Goal: Transaction & Acquisition: Purchase product/service

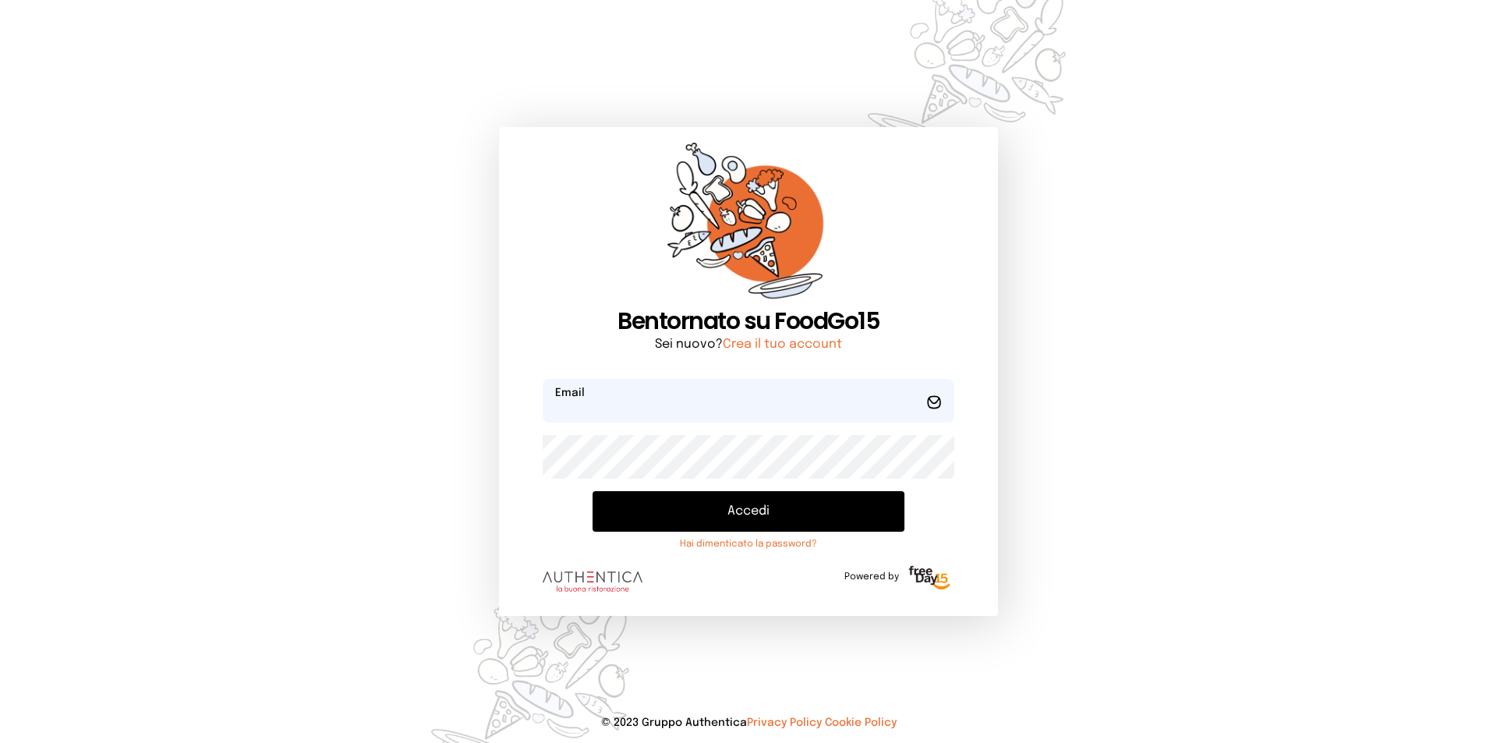
type input "**********"
click at [771, 512] on button "Accedi" at bounding box center [749, 511] width 312 height 41
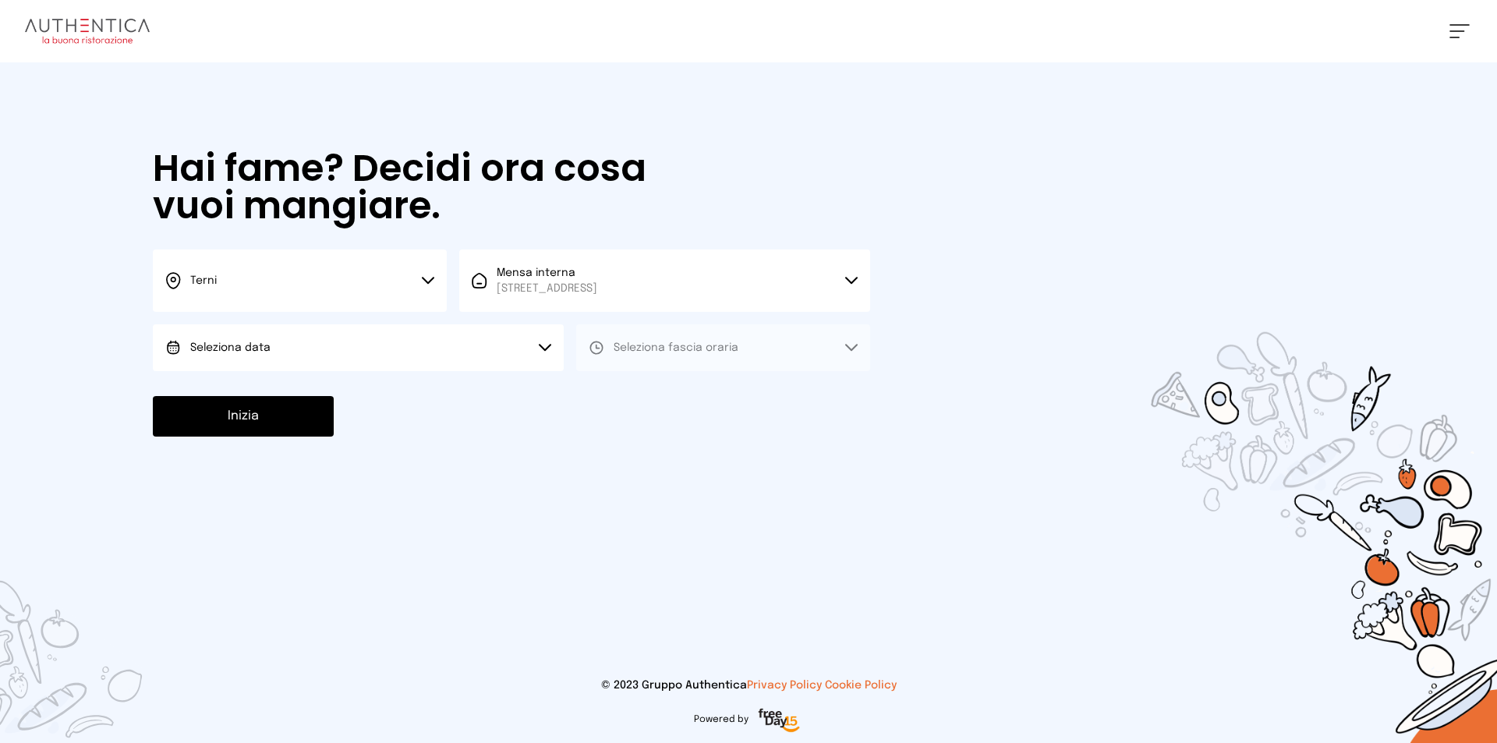
click at [410, 331] on button "Seleziona data" at bounding box center [358, 347] width 411 height 47
click at [404, 390] on li "[DATE], [DATE]" at bounding box center [358, 391] width 411 height 41
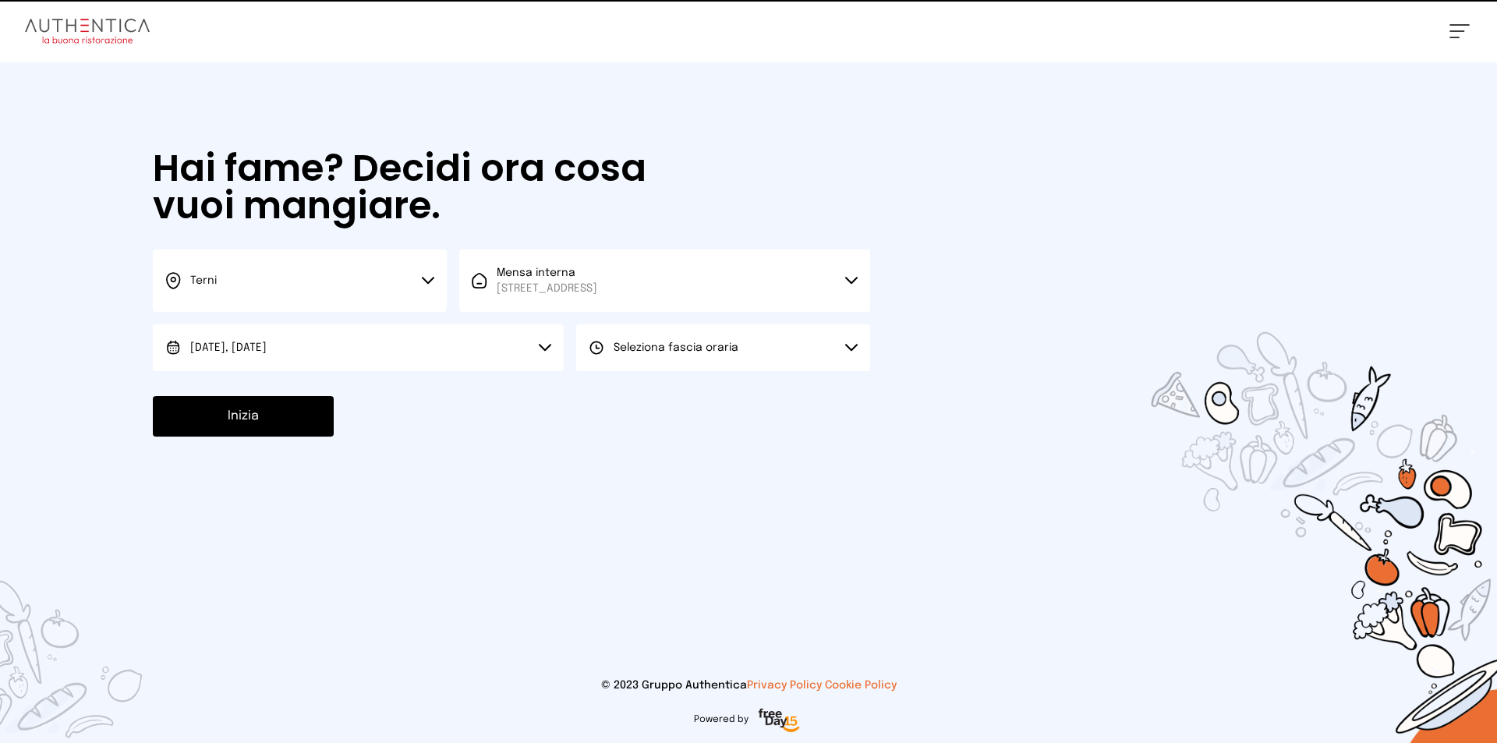
click at [685, 343] on span "Seleziona fascia oraria" at bounding box center [676, 347] width 125 height 11
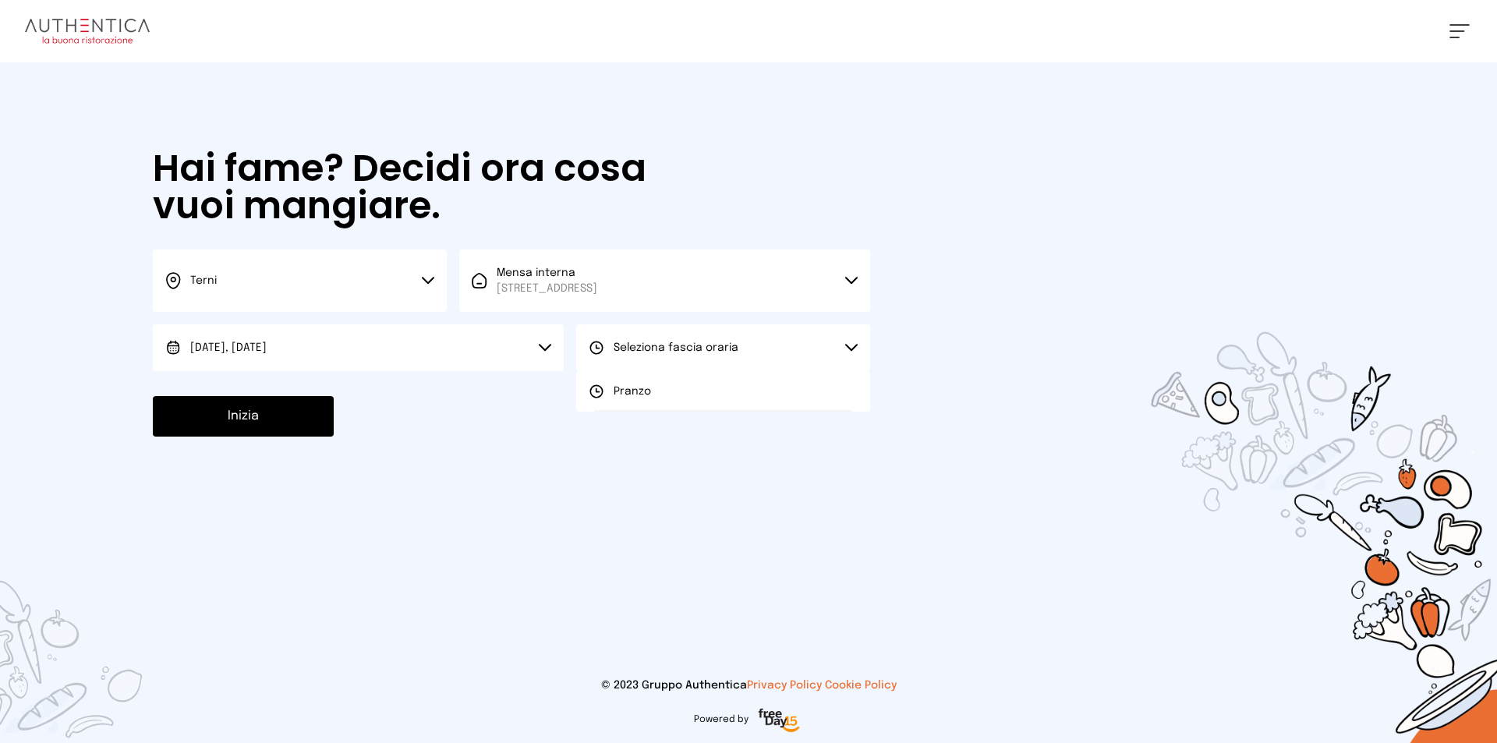
click at [667, 397] on li "Pranzo" at bounding box center [723, 391] width 294 height 41
click at [289, 416] on button "Inizia" at bounding box center [243, 416] width 181 height 41
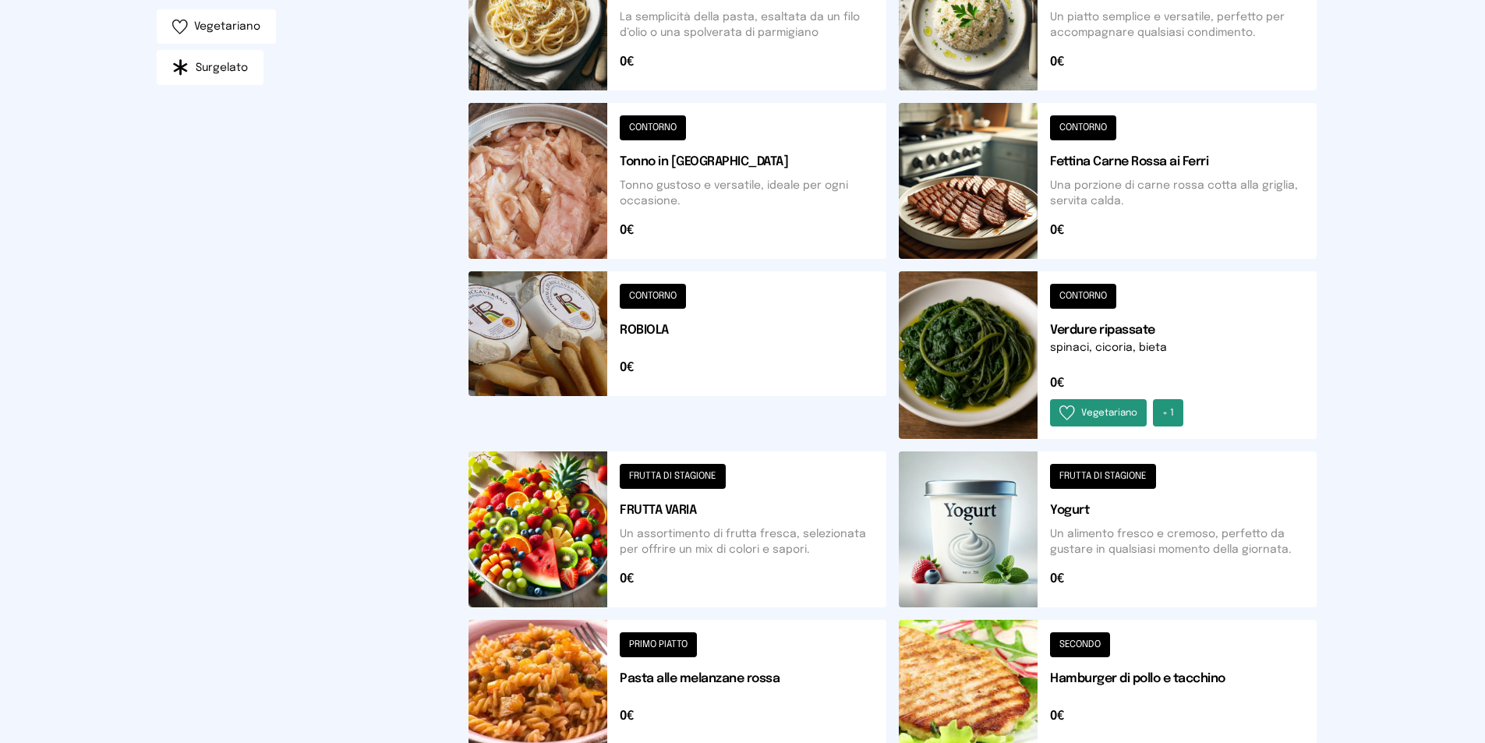
scroll to position [529, 0]
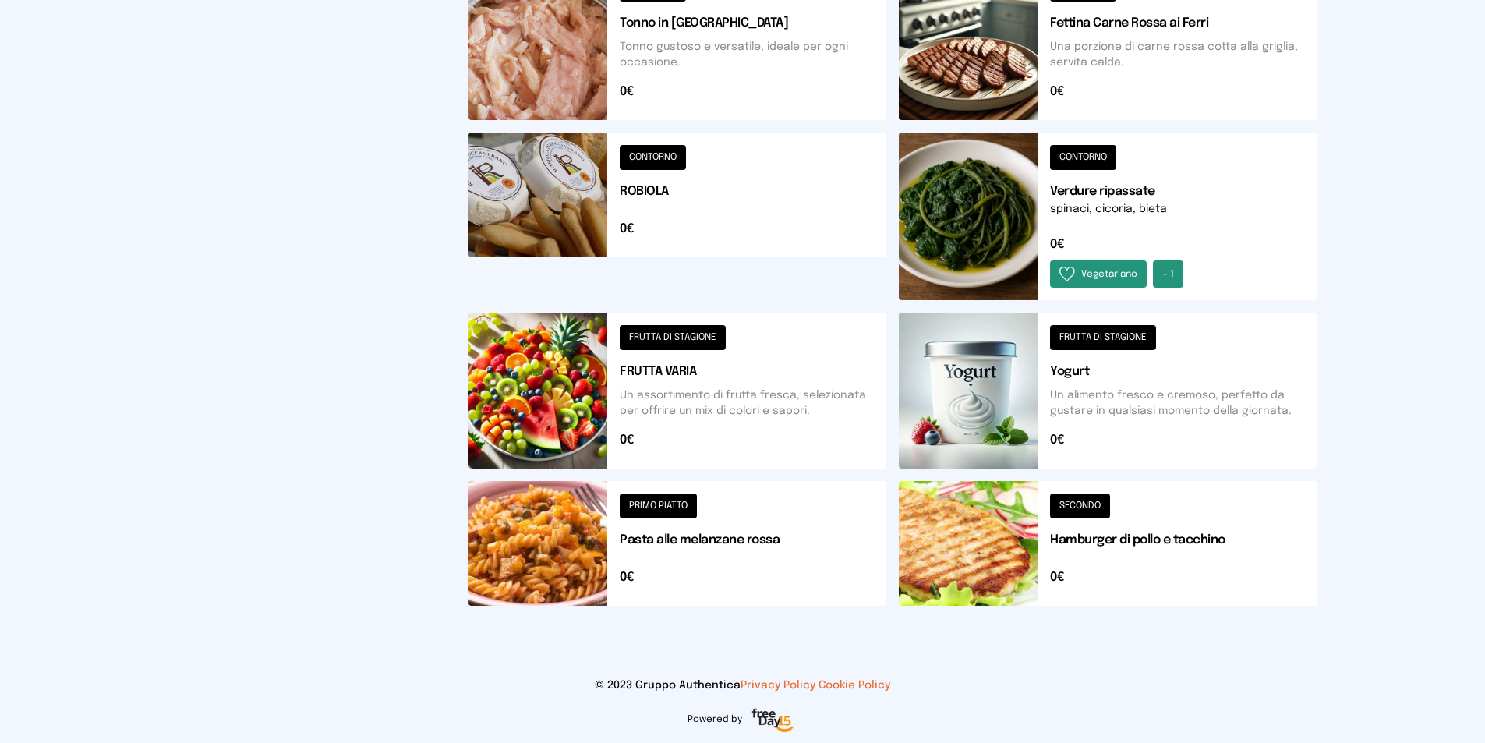
click at [1127, 205] on button at bounding box center [1108, 217] width 418 height 168
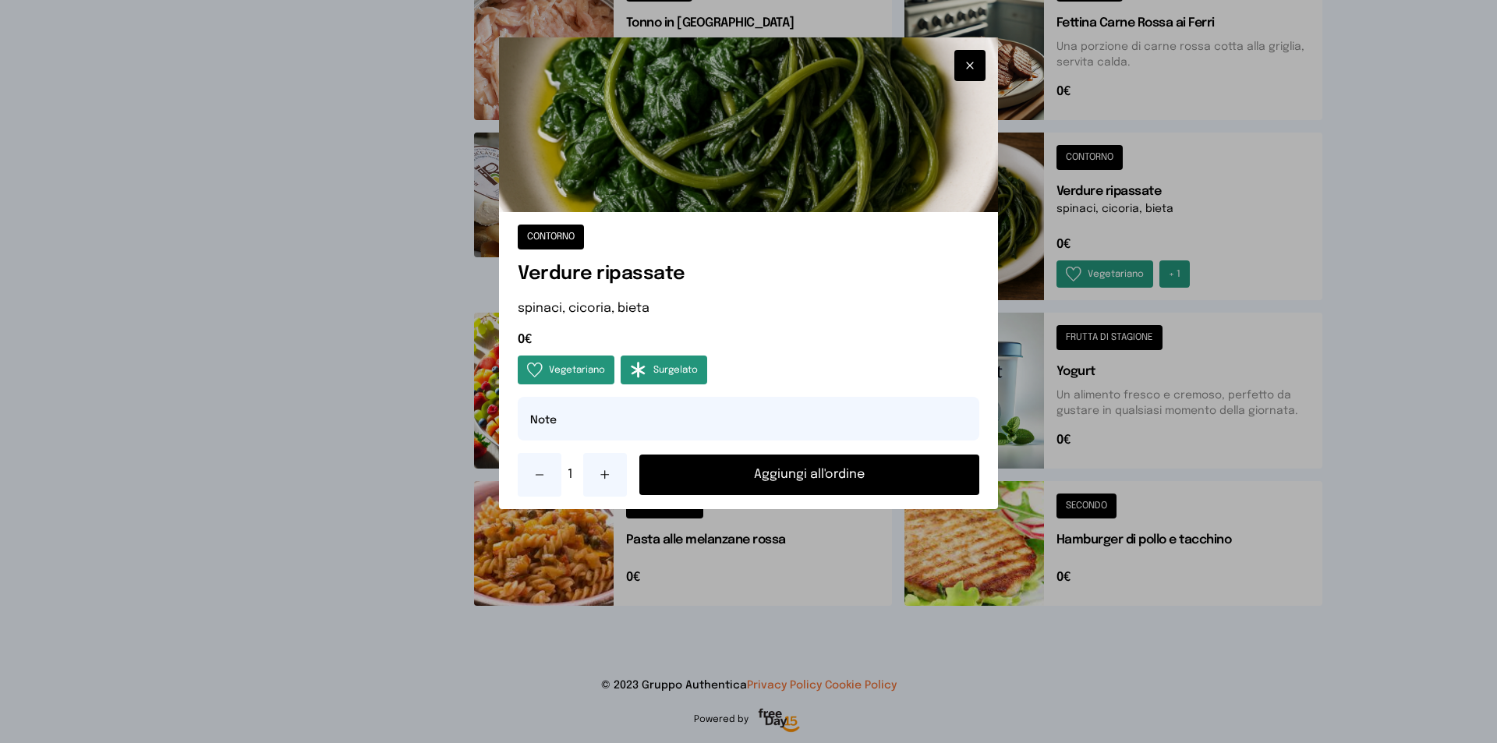
click at [851, 480] on button "Aggiungi all'ordine" at bounding box center [809, 475] width 340 height 41
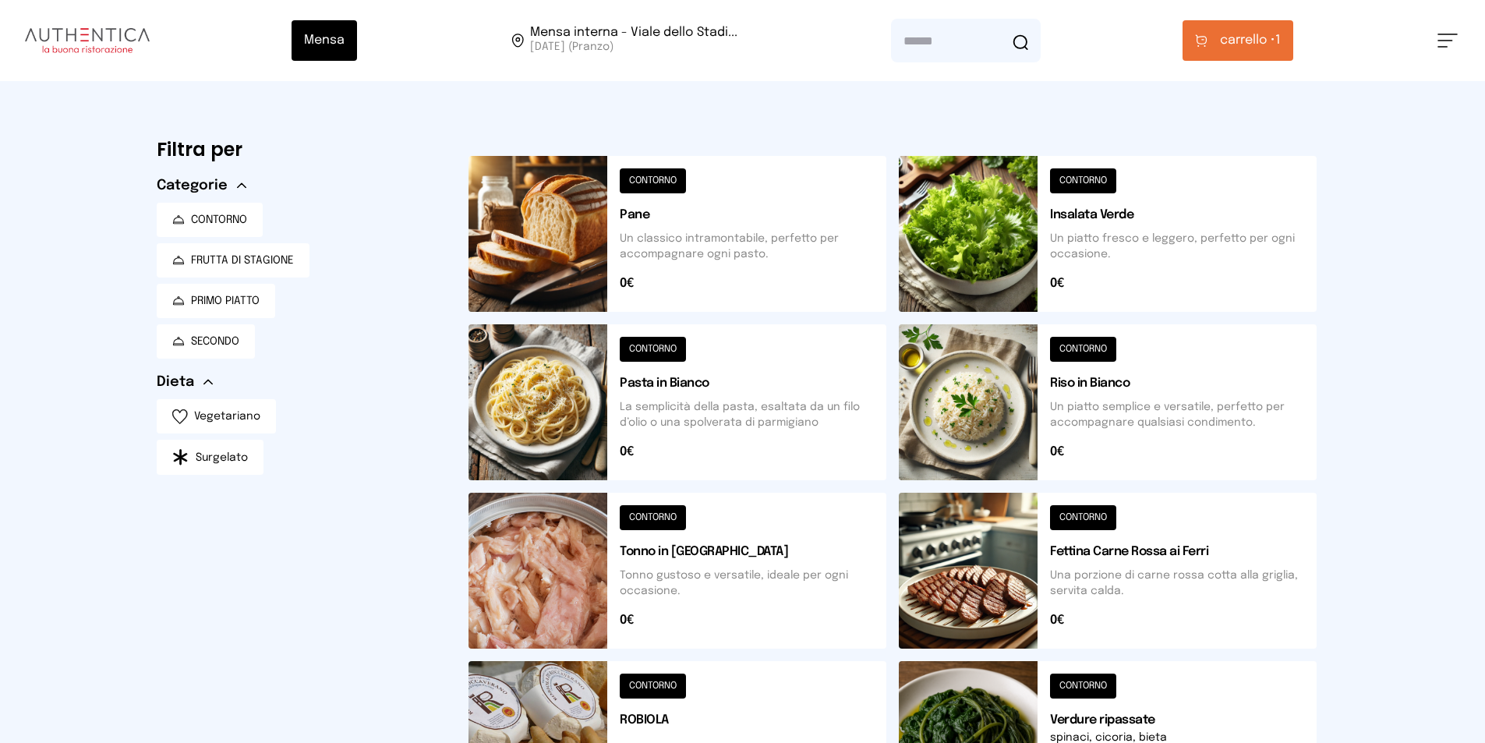
scroll to position [234, 0]
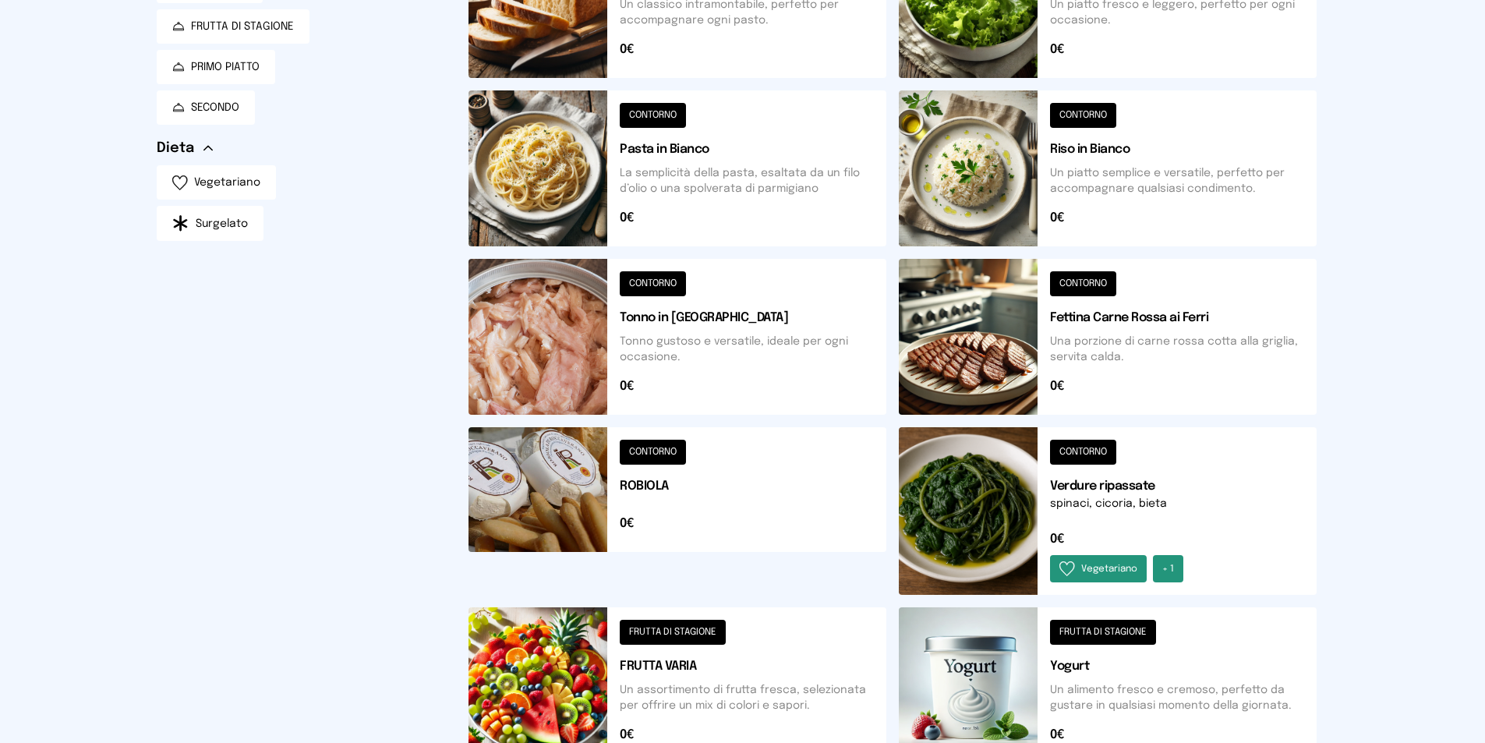
click at [1163, 318] on button at bounding box center [1108, 337] width 418 height 156
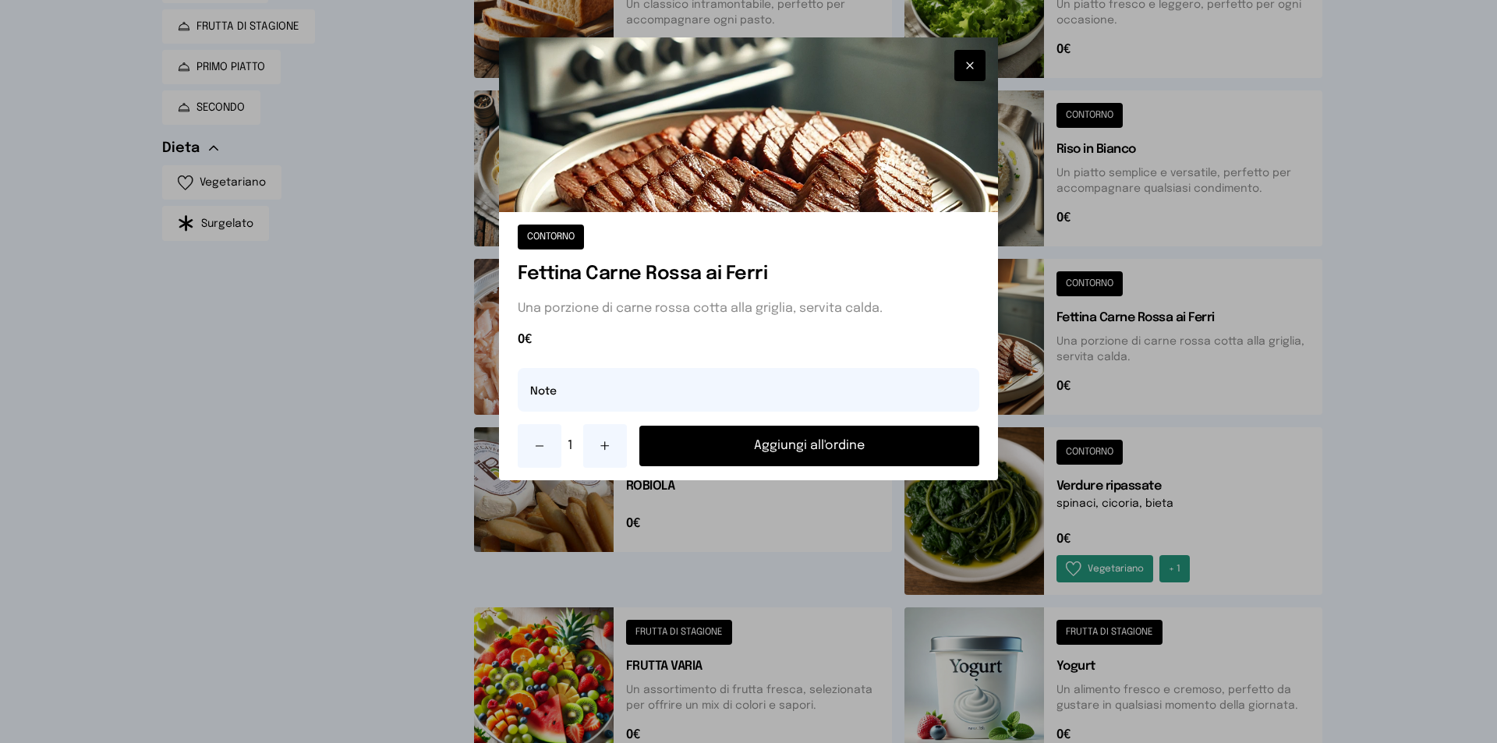
click at [835, 443] on button "Aggiungi all'ordine" at bounding box center [809, 446] width 340 height 41
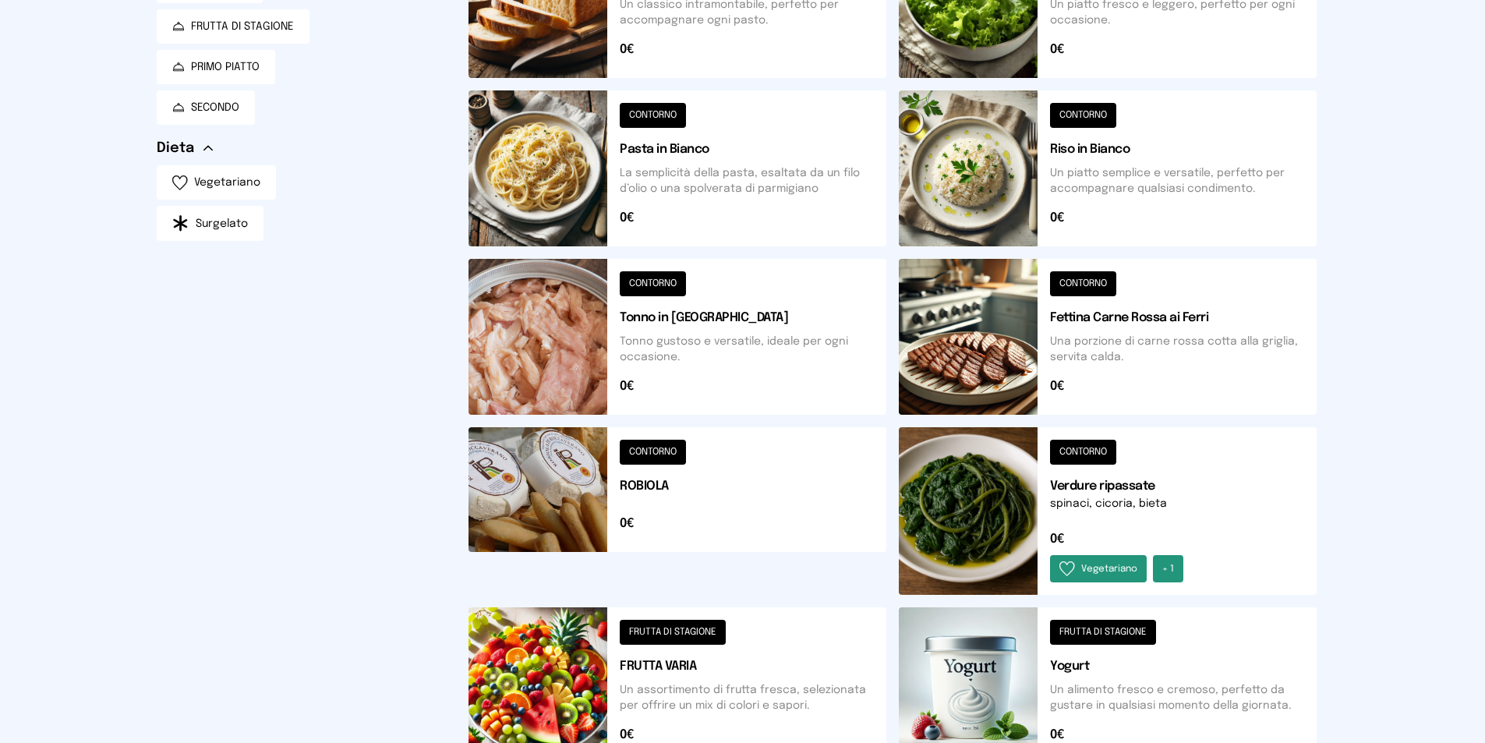
scroll to position [468, 0]
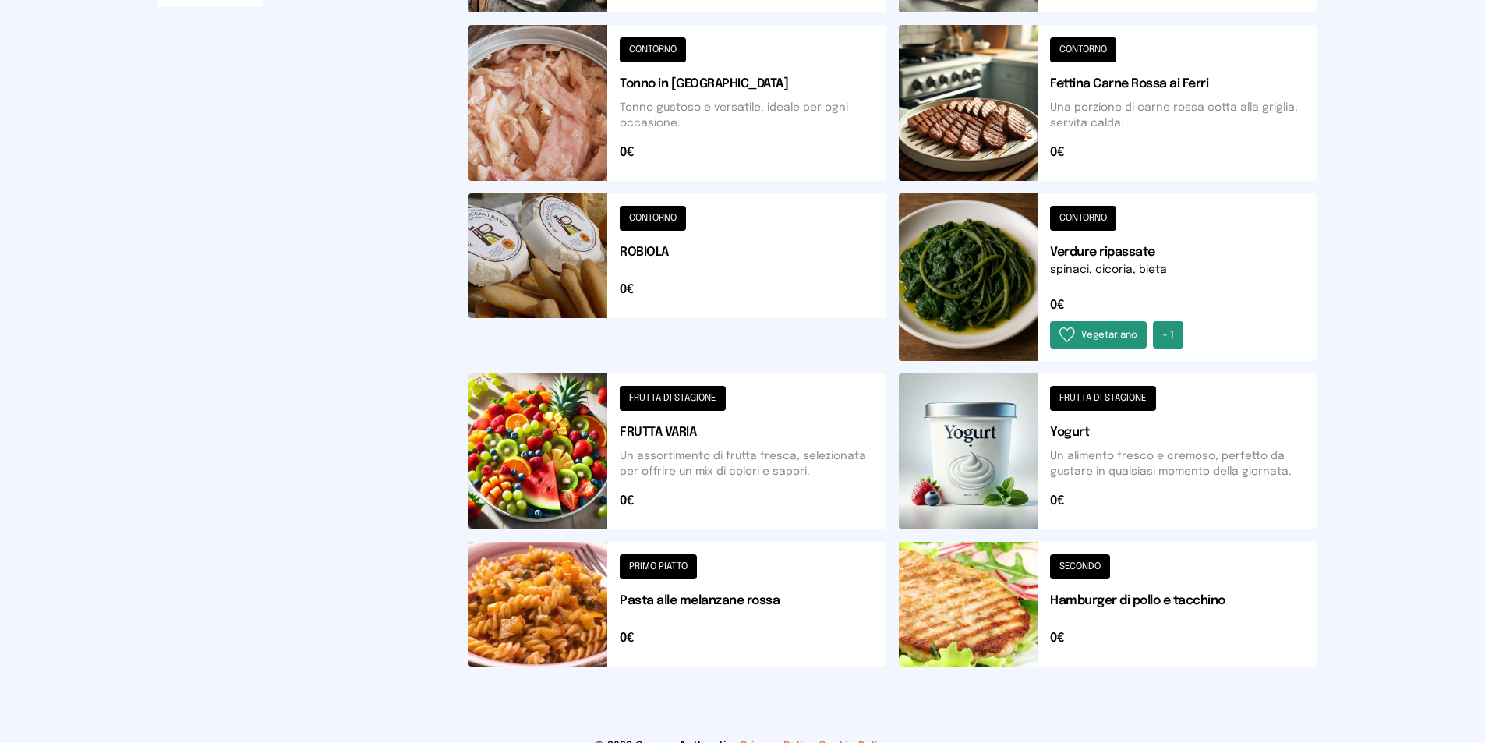
click at [646, 432] on button at bounding box center [678, 452] width 418 height 156
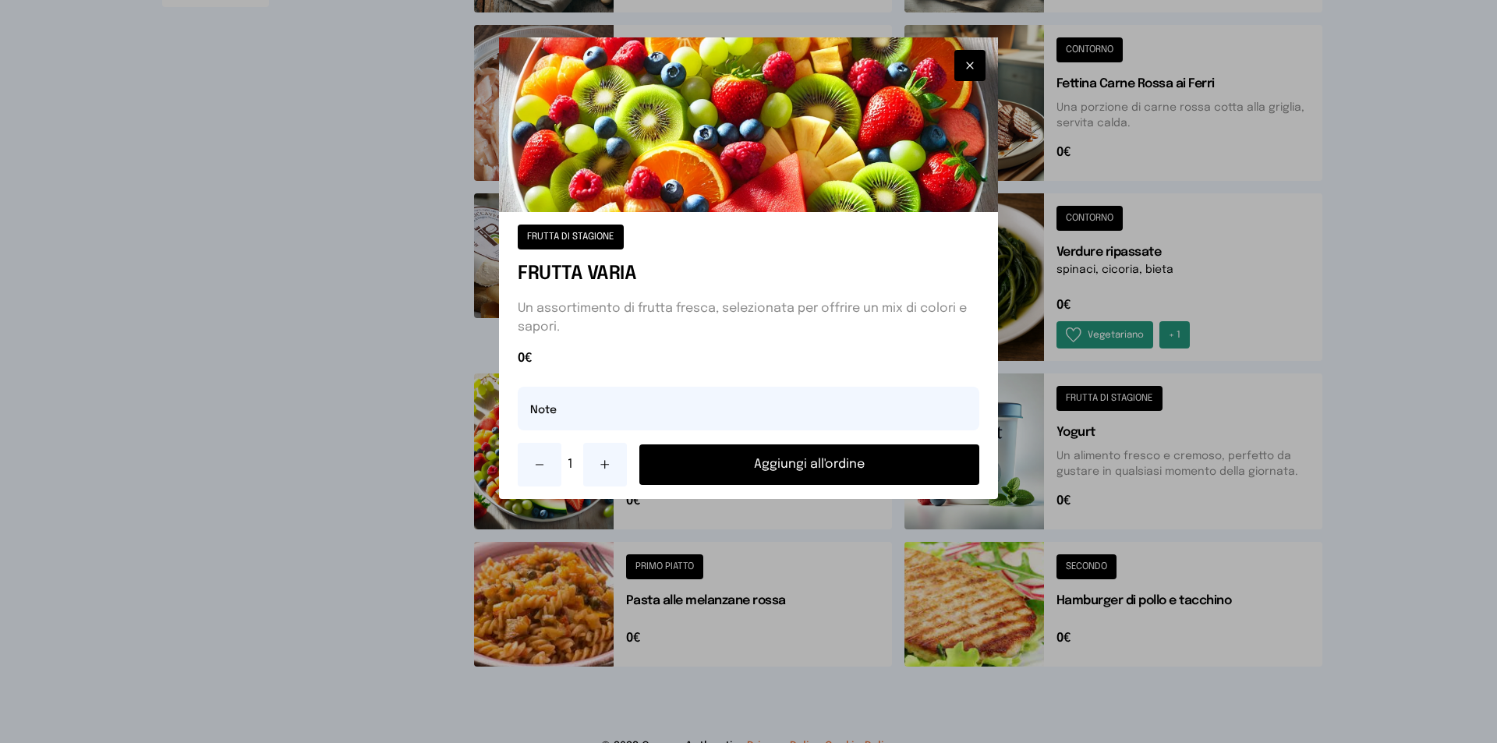
click at [800, 462] on button "Aggiungi all'ordine" at bounding box center [809, 464] width 340 height 41
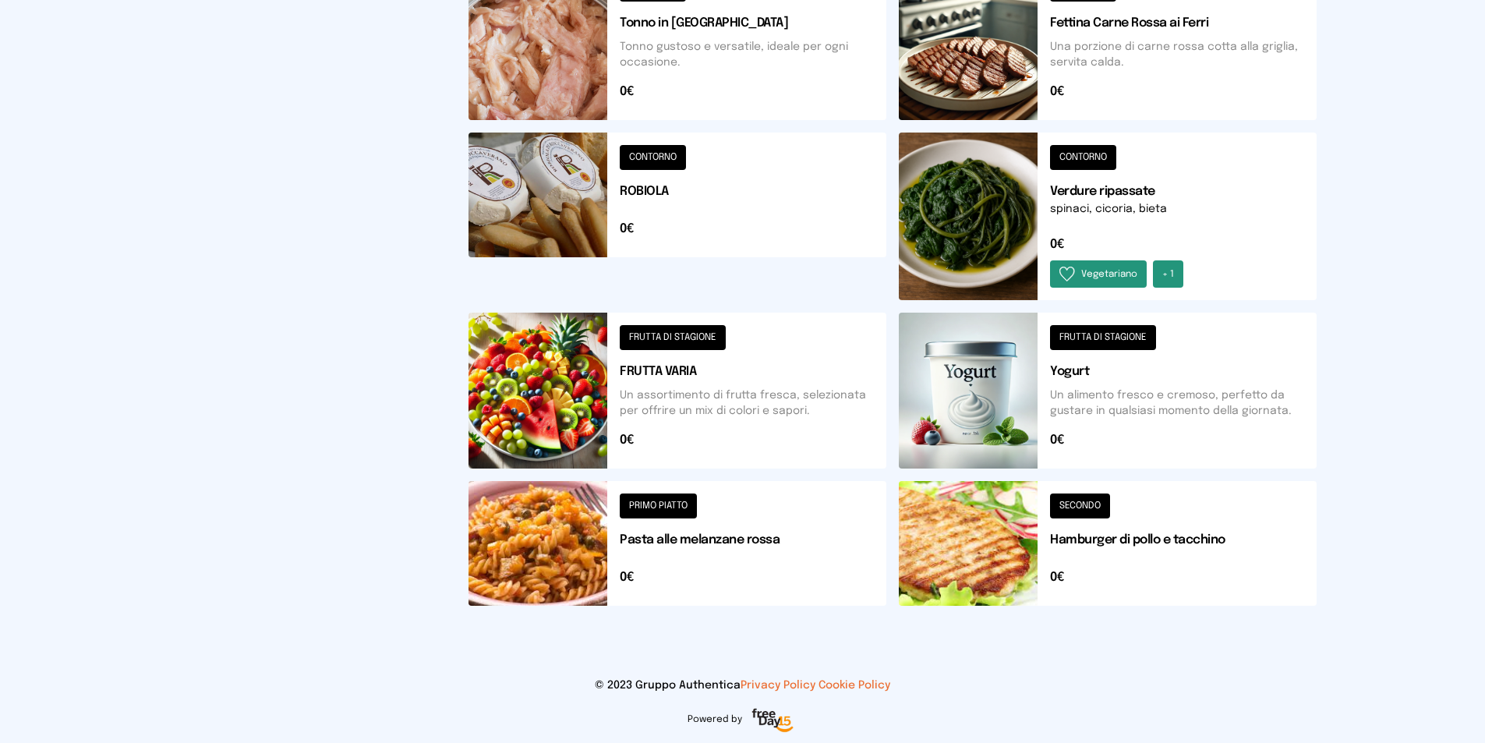
scroll to position [0, 0]
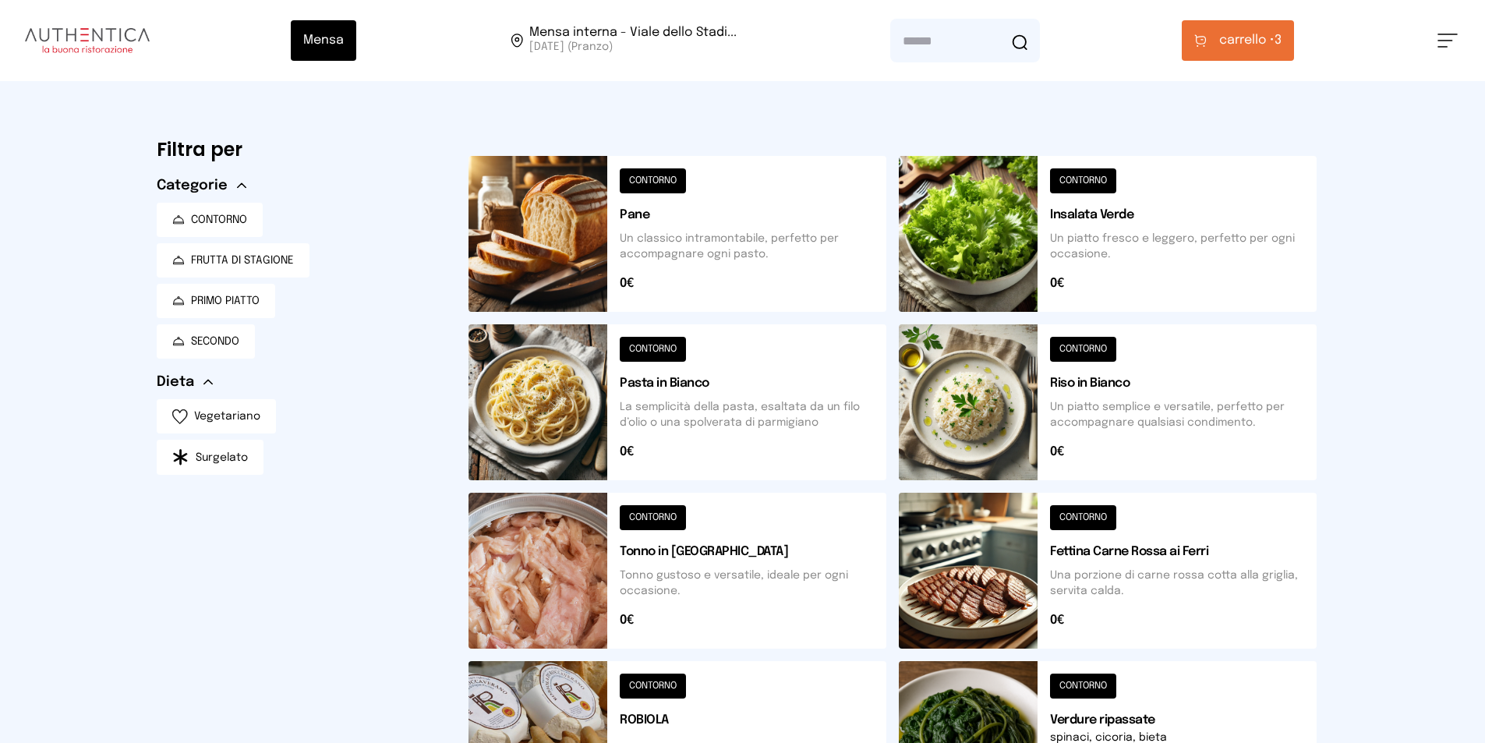
click at [1273, 42] on span "carrello •" at bounding box center [1247, 40] width 55 height 19
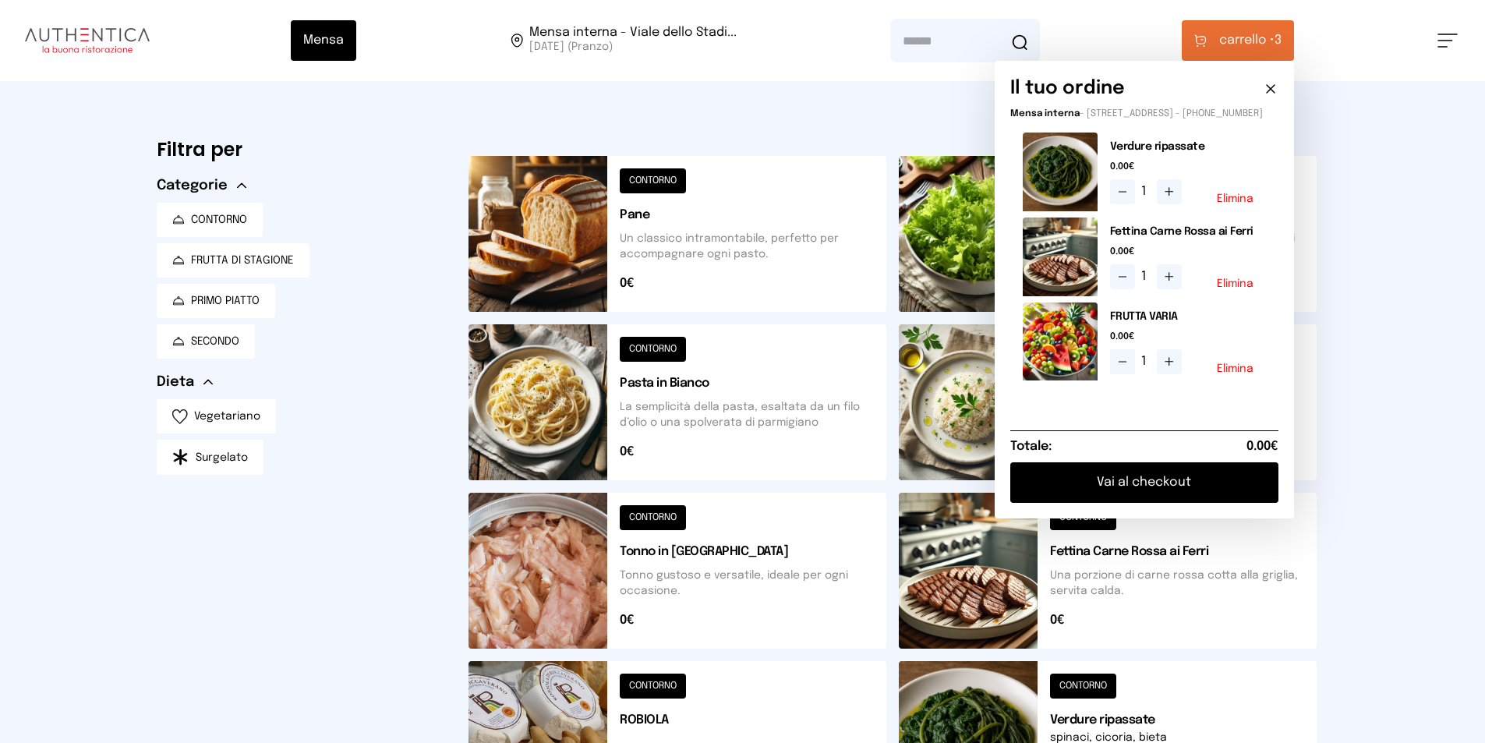
click at [1204, 490] on button "Vai al checkout" at bounding box center [1145, 482] width 268 height 41
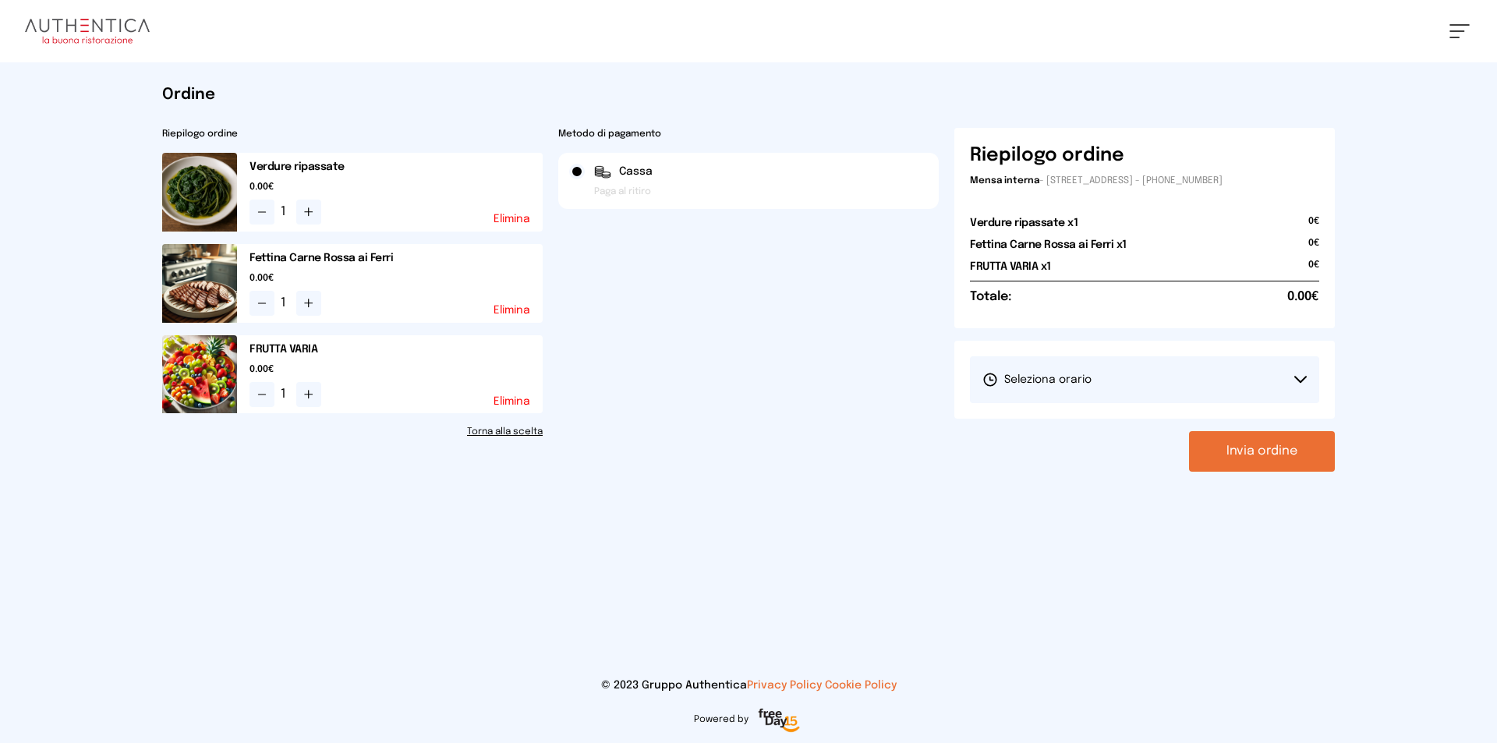
click at [1294, 375] on button "Seleziona orario" at bounding box center [1144, 379] width 349 height 47
click at [1068, 420] on span "1° Turno (13:00 - 15:00)" at bounding box center [1041, 424] width 118 height 16
click at [1241, 451] on button "Invia ordine" at bounding box center [1262, 451] width 146 height 41
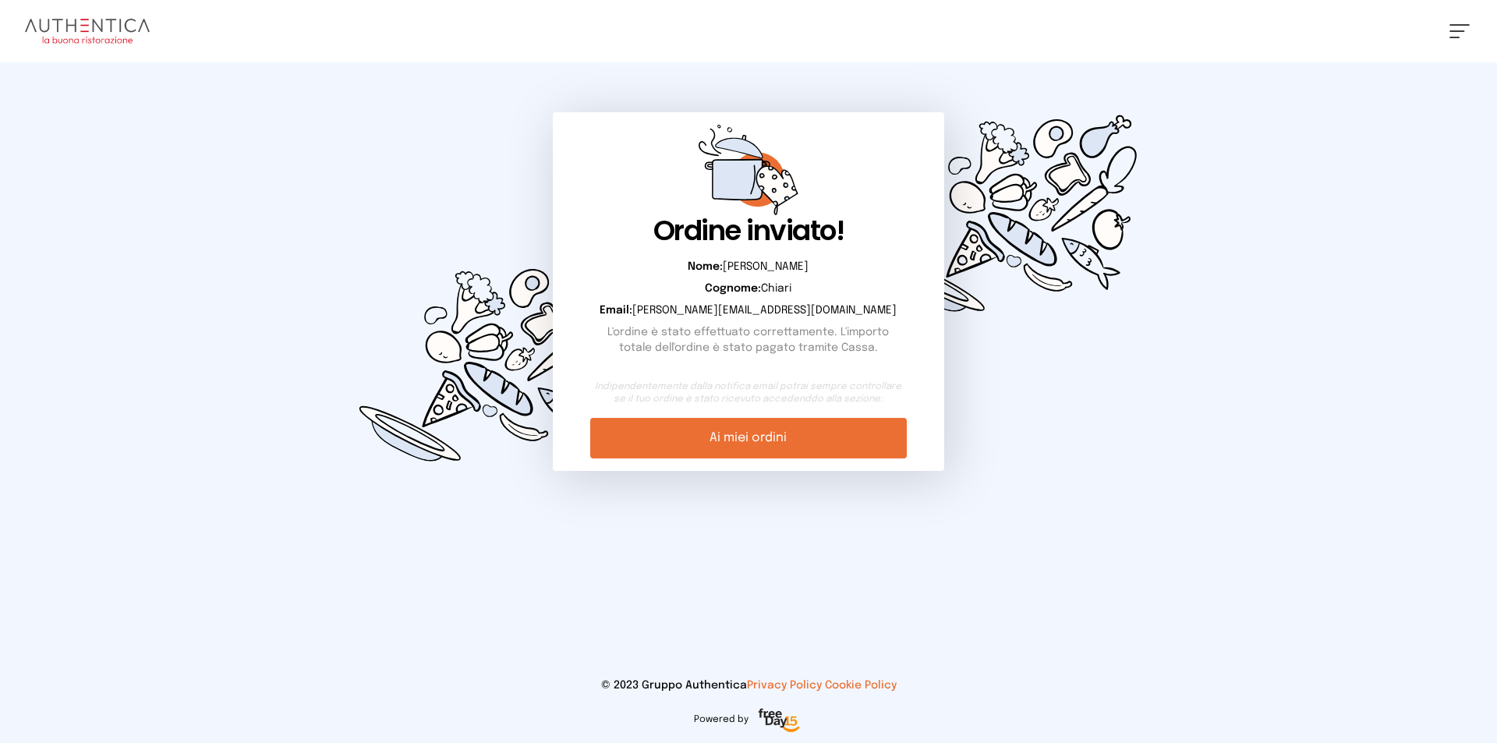
click at [756, 430] on link "Ai miei ordini" at bounding box center [748, 438] width 316 height 41
